Goal: Connect with others: Connect with others

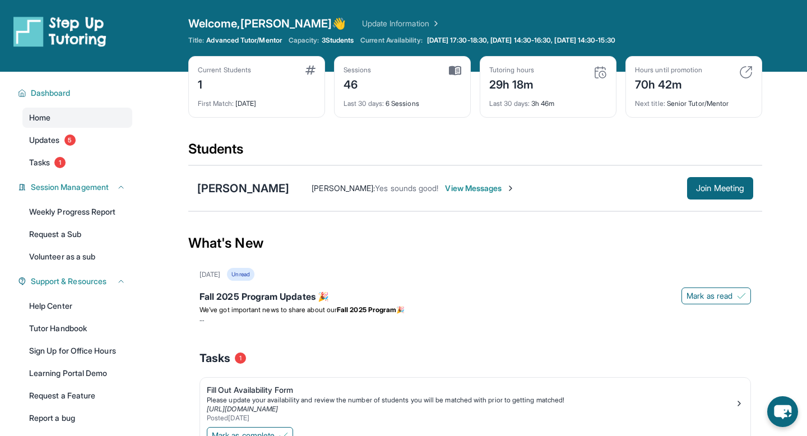
click at [469, 185] on span "View Messages" at bounding box center [480, 188] width 70 height 11
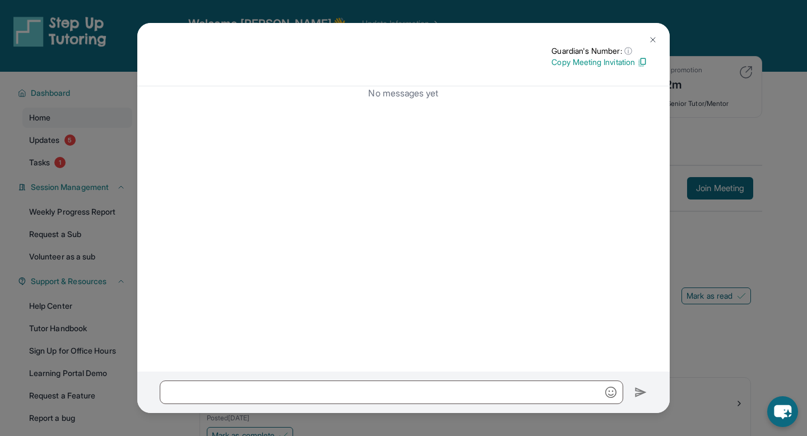
click at [651, 38] on img at bounding box center [652, 39] width 9 height 9
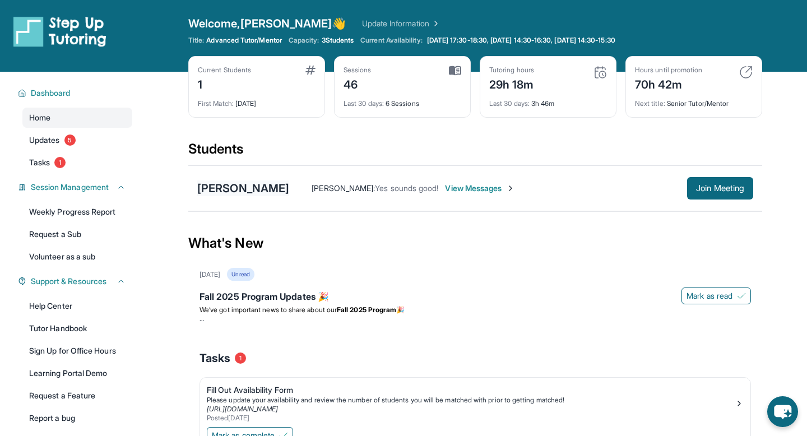
click at [278, 191] on div "[PERSON_NAME]" at bounding box center [243, 188] width 92 height 16
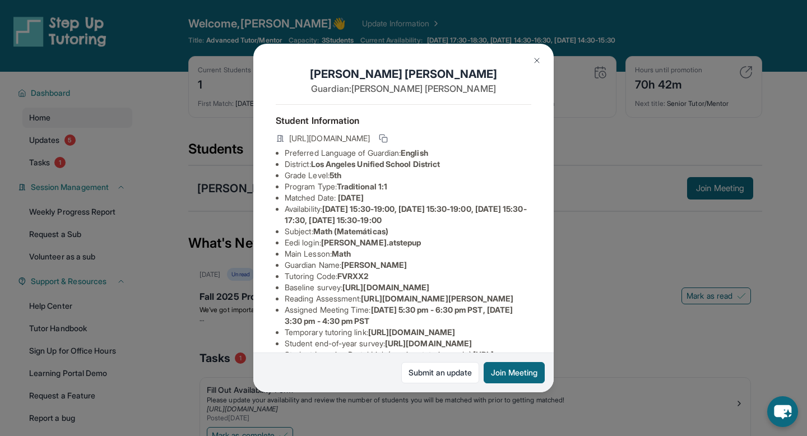
scroll to position [189, 0]
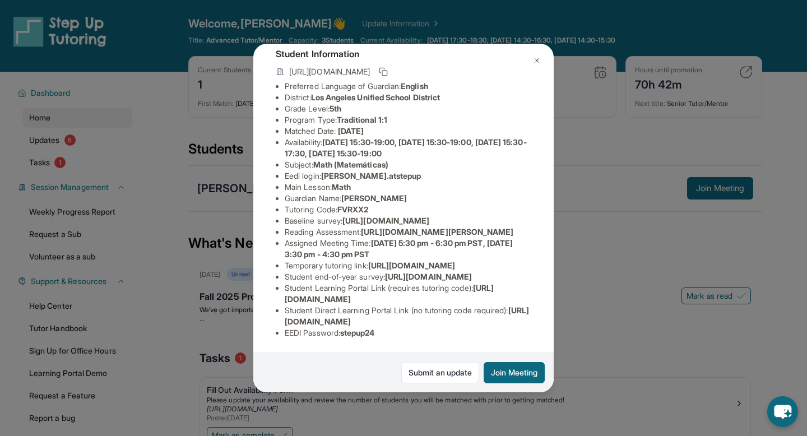
drag, startPoint x: 395, startPoint y: 221, endPoint x: 283, endPoint y: 212, distance: 111.8
click at [283, 212] on ul "Preferred Language of Guardian: English District: Los Angeles Unified School Di…" at bounding box center [404, 210] width 256 height 258
copy span "https://www.thelessonspace.com/space/66b30853-2275-468b-95b6-4555121d214f/"
click at [536, 56] on img at bounding box center [536, 60] width 9 height 9
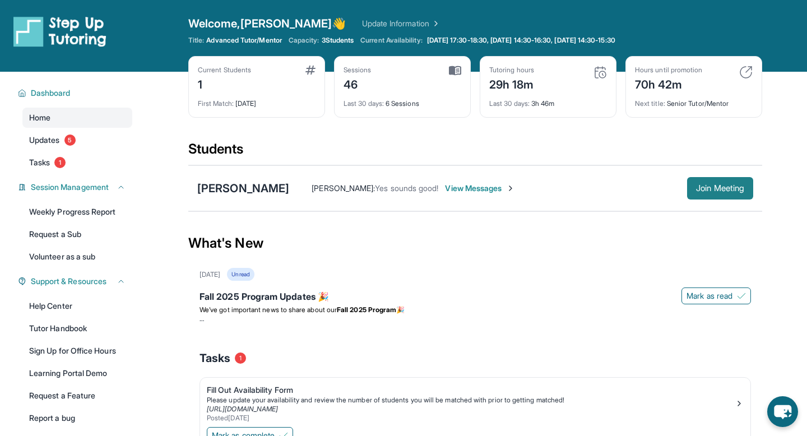
click at [713, 189] on span "Join Meeting" at bounding box center [720, 188] width 48 height 7
